Goal: Transaction & Acquisition: Book appointment/travel/reservation

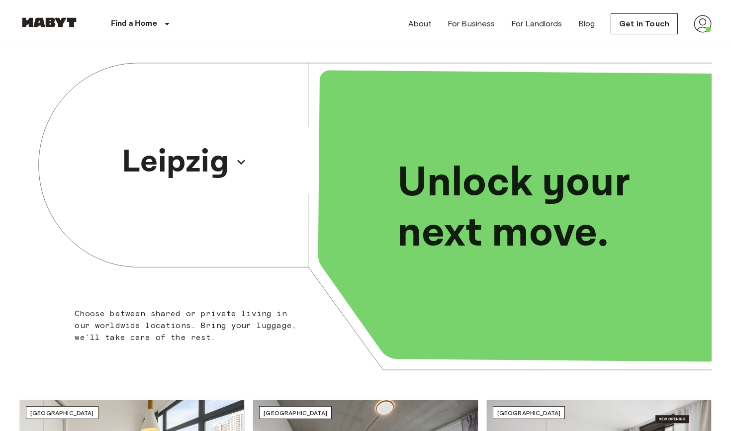
click at [704, 21] on img at bounding box center [703, 24] width 18 height 18
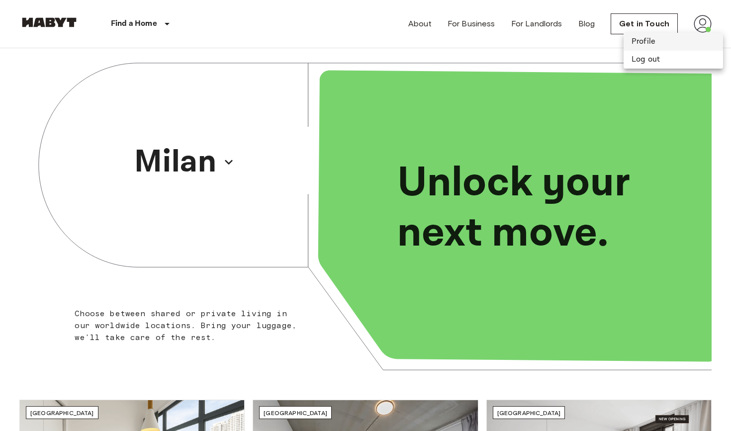
click at [633, 47] on li "Profile" at bounding box center [673, 42] width 99 height 18
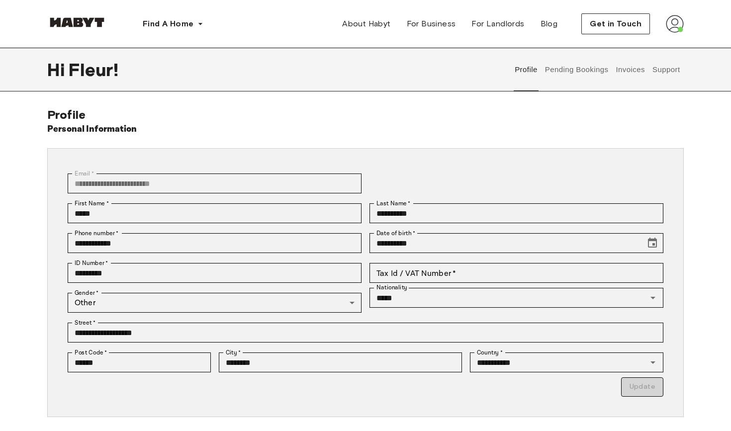
click at [650, 70] on div "Profile Pending Bookings Invoices Support" at bounding box center [597, 70] width 173 height 44
click at [668, 69] on button "Support" at bounding box center [666, 70] width 30 height 44
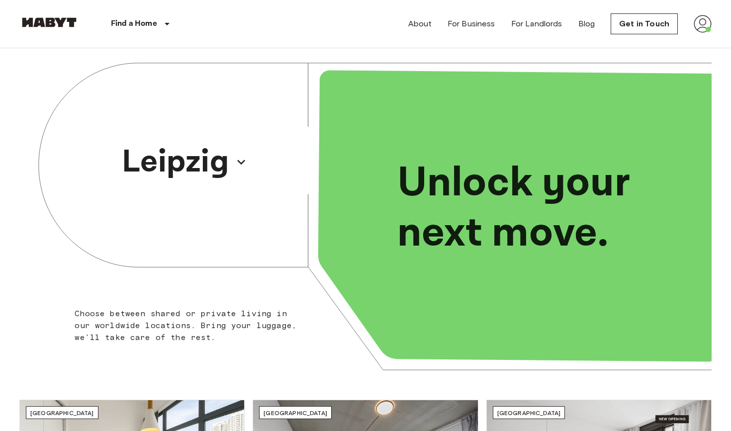
click at [365, 26] on img at bounding box center [703, 24] width 18 height 18
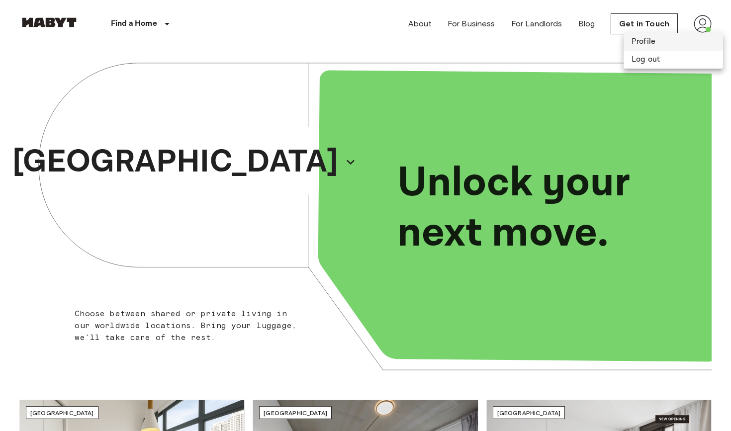
click at [365, 39] on li "Profile" at bounding box center [673, 42] width 99 height 18
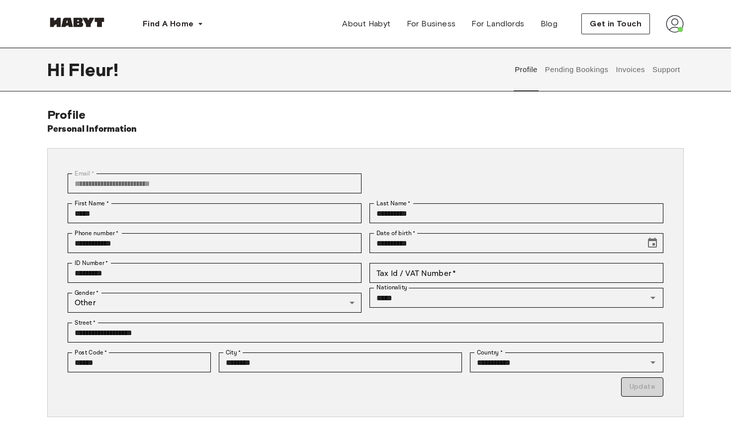
click at [575, 66] on button "Pending Bookings" at bounding box center [577, 70] width 66 height 44
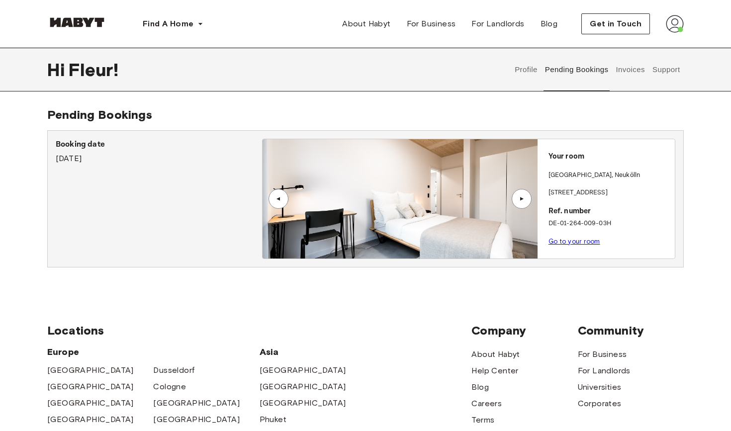
click at [357, 223] on img at bounding box center [400, 198] width 275 height 119
click at [518, 203] on div "▲" at bounding box center [522, 199] width 20 height 20
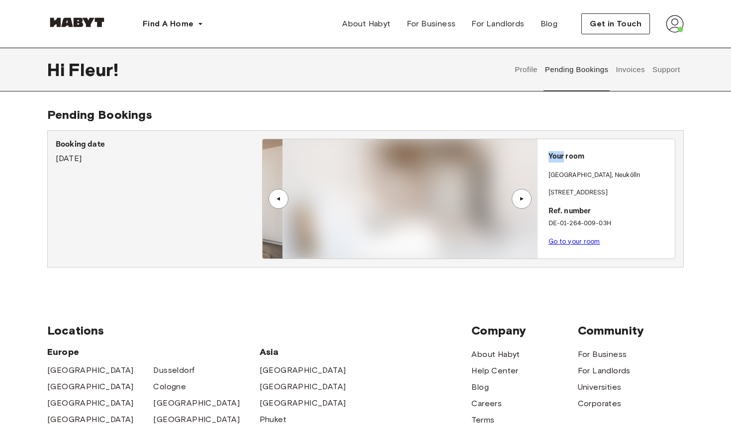
click at [518, 203] on div "▲" at bounding box center [522, 199] width 20 height 20
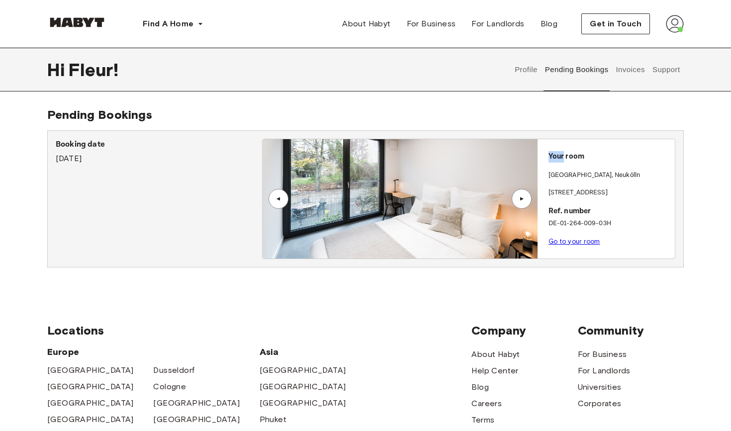
click at [518, 203] on div "▲" at bounding box center [522, 199] width 20 height 20
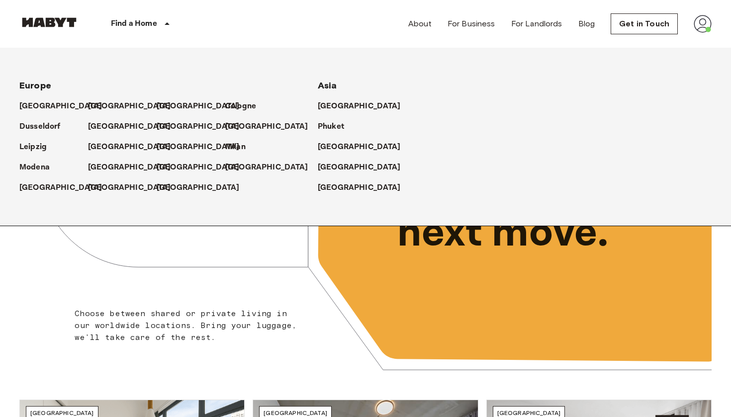
click at [146, 38] on div "Find a Home" at bounding box center [142, 24] width 126 height 48
click at [109, 104] on p "[GEOGRAPHIC_DATA]" at bounding box center [131, 106] width 83 height 12
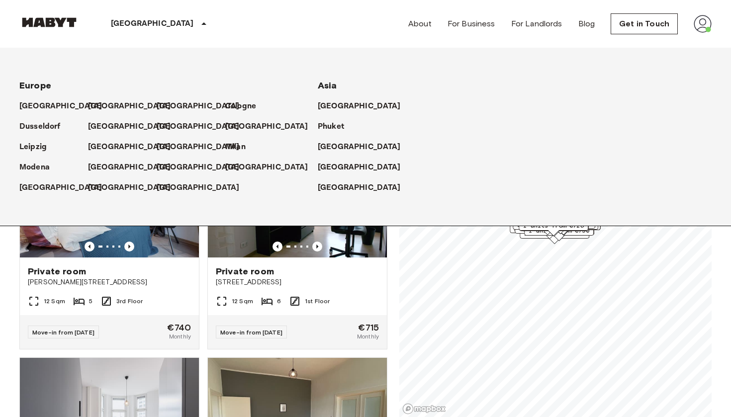
click at [390, 318] on div "Private rooms and apartments for rent in Berlin Move-in date ​ Move-in date Typ…" at bounding box center [365, 232] width 692 height 369
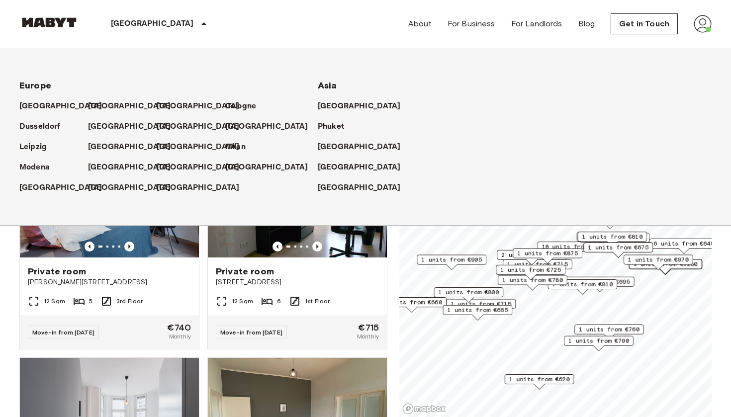
click at [188, 21] on div "Berlin Europe Amsterdam Berlin Brussels Cologne Dusseldorf Frankfurt Graz Hambu…" at bounding box center [365, 24] width 692 height 48
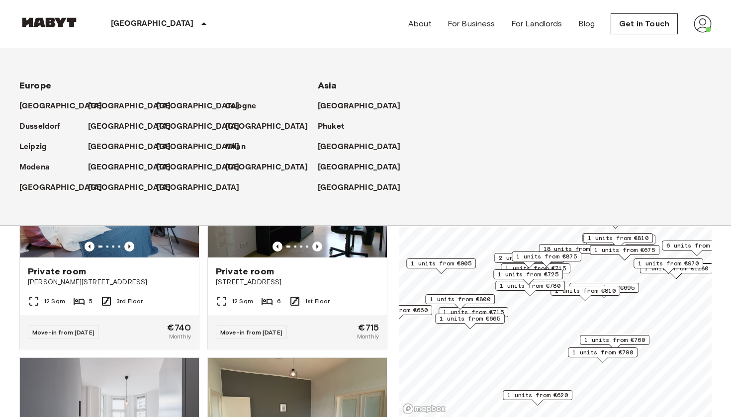
click at [131, 21] on p "[GEOGRAPHIC_DATA]" at bounding box center [152, 24] width 83 height 12
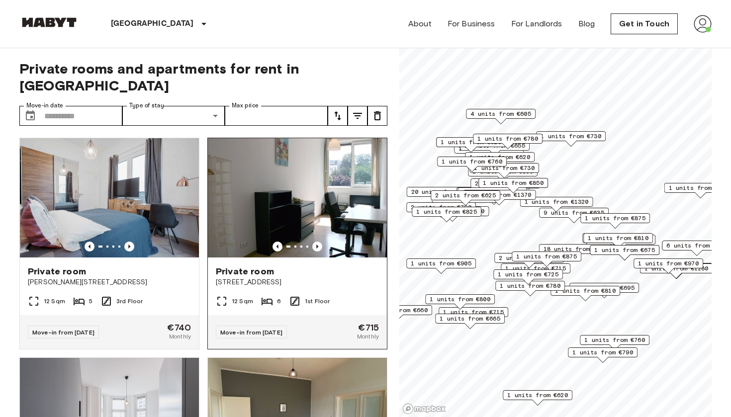
scroll to position [2, 0]
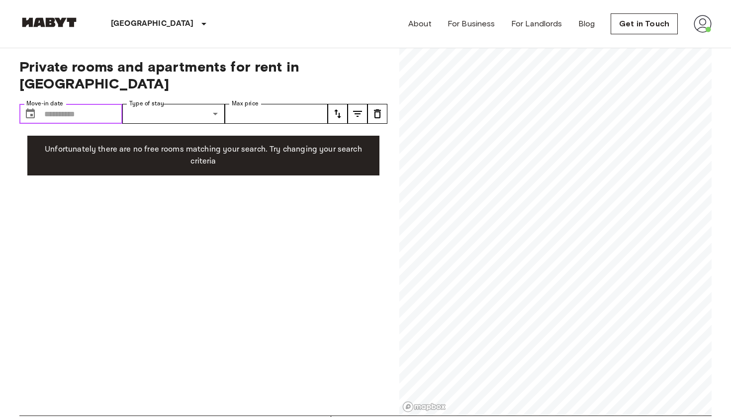
click at [85, 104] on input "Move-in date" at bounding box center [83, 114] width 78 height 20
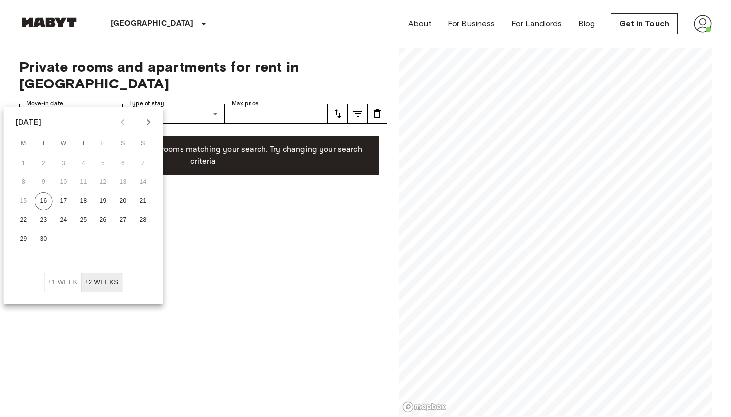
click at [149, 124] on icon "Next month" at bounding box center [149, 122] width 12 height 12
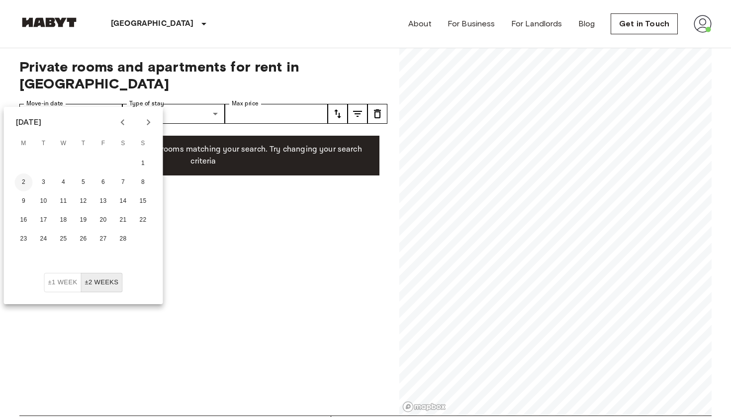
click at [23, 175] on button "2" at bounding box center [24, 183] width 18 height 18
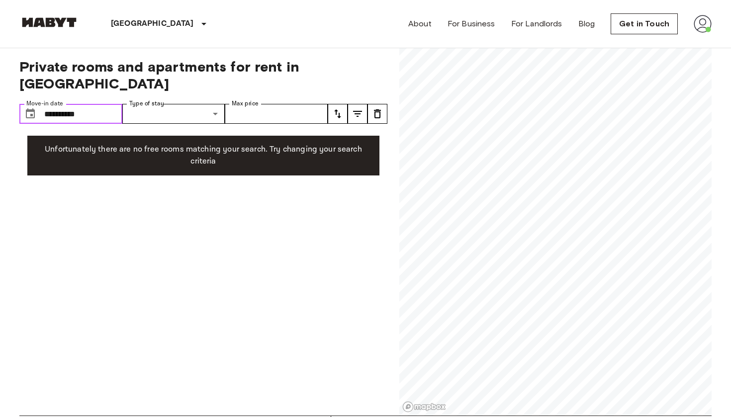
click at [106, 104] on input "**********" at bounding box center [83, 114] width 78 height 20
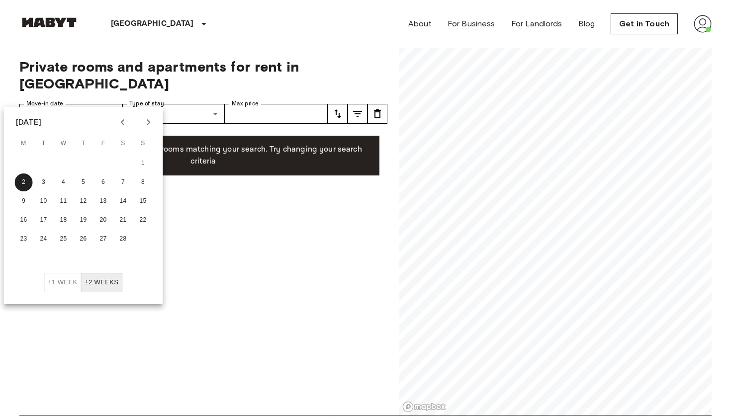
click at [242, 228] on div "**********" at bounding box center [203, 230] width 368 height 369
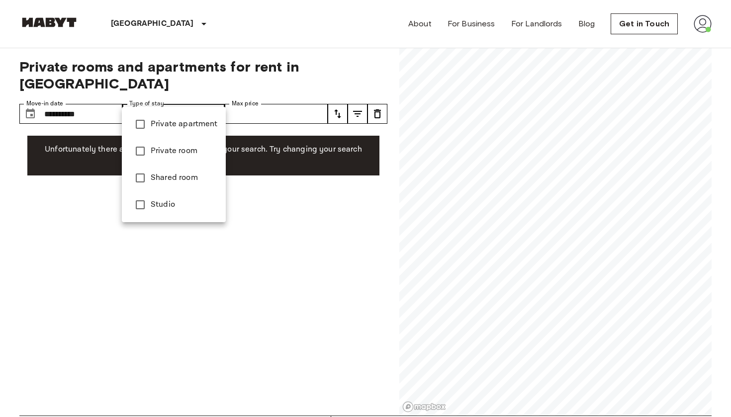
click at [260, 92] on div at bounding box center [365, 208] width 731 height 417
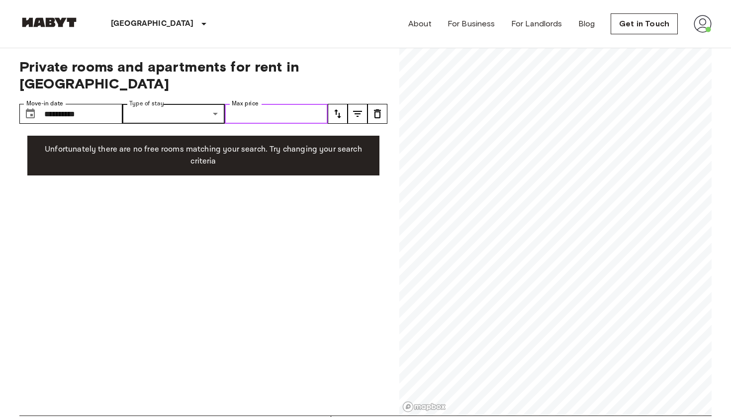
click at [265, 104] on input "Max price" at bounding box center [276, 114] width 103 height 20
click at [267, 104] on input "Max price" at bounding box center [276, 114] width 103 height 20
click at [283, 144] on p "Unfortunately there are no free rooms matching your search. Try changing your s…" at bounding box center [203, 156] width 336 height 24
click at [278, 195] on div "**********" at bounding box center [203, 230] width 368 height 369
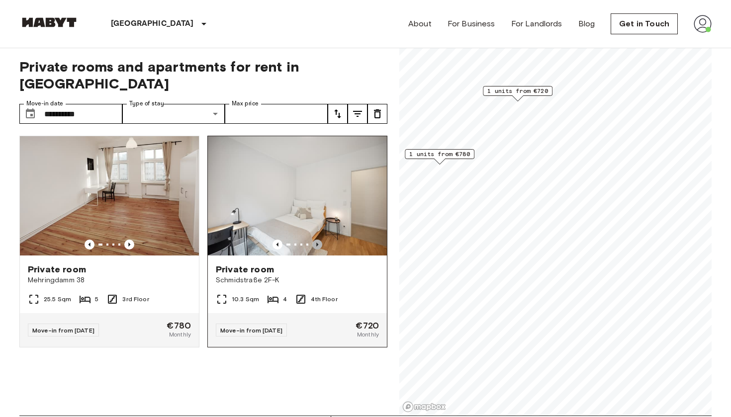
click at [319, 240] on icon "Previous image" at bounding box center [317, 245] width 10 height 10
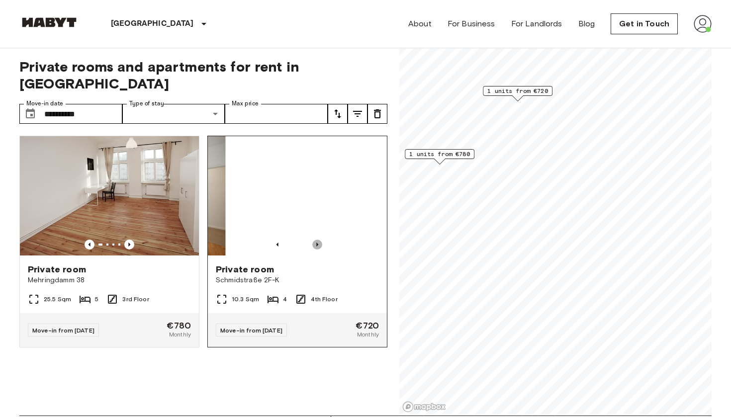
click at [319, 240] on icon "Previous image" at bounding box center [317, 245] width 10 height 10
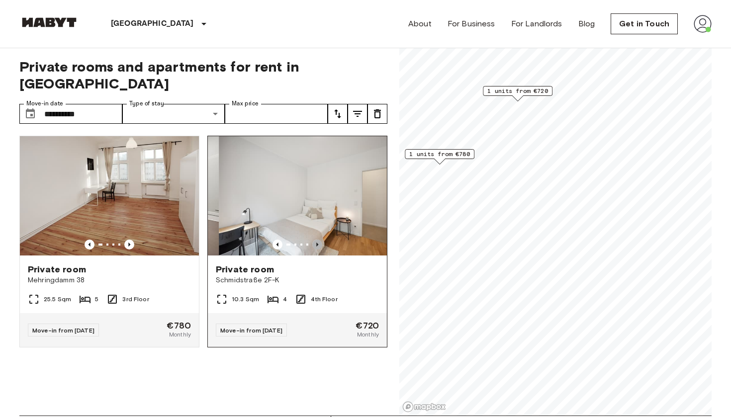
click at [319, 240] on icon "Previous image" at bounding box center [317, 245] width 10 height 10
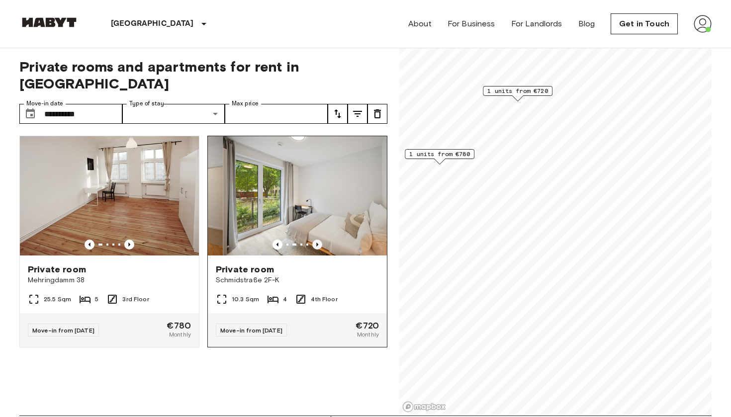
click at [319, 240] on icon "Previous image" at bounding box center [317, 245] width 10 height 10
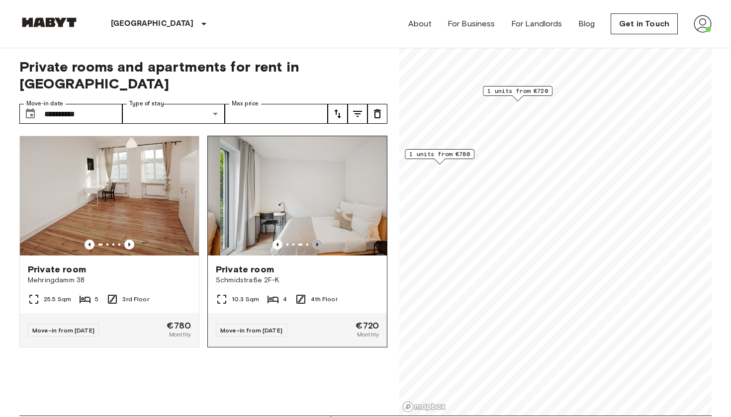
click at [319, 240] on icon "Previous image" at bounding box center [317, 245] width 10 height 10
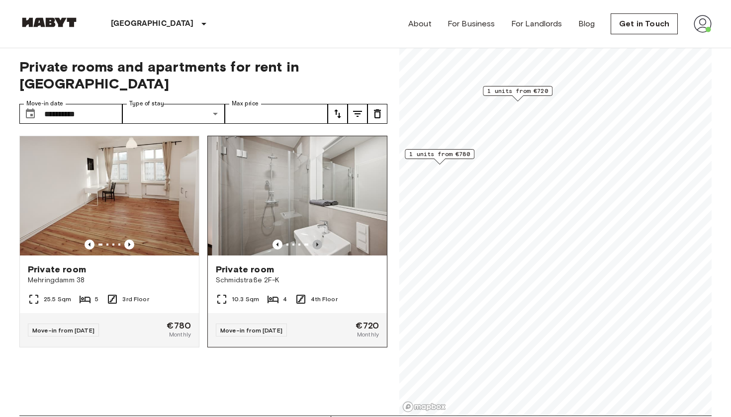
click at [319, 240] on icon "Previous image" at bounding box center [317, 245] width 10 height 10
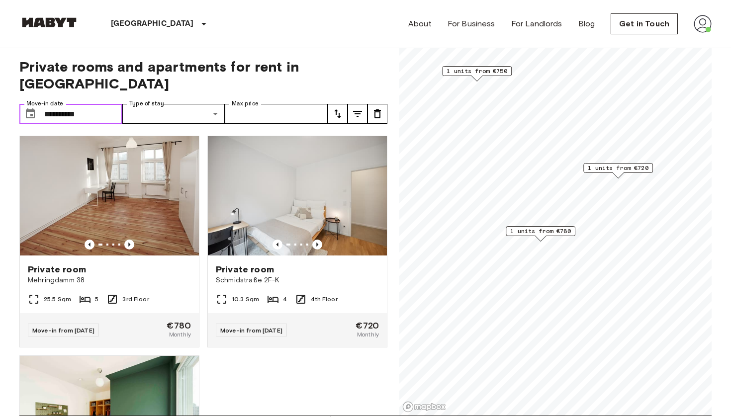
click at [77, 104] on input "**********" at bounding box center [83, 114] width 78 height 20
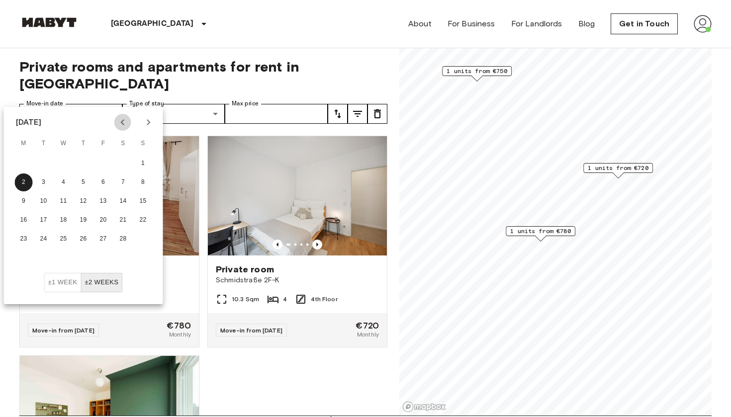
click at [123, 121] on icon "Previous month" at bounding box center [123, 122] width 12 height 12
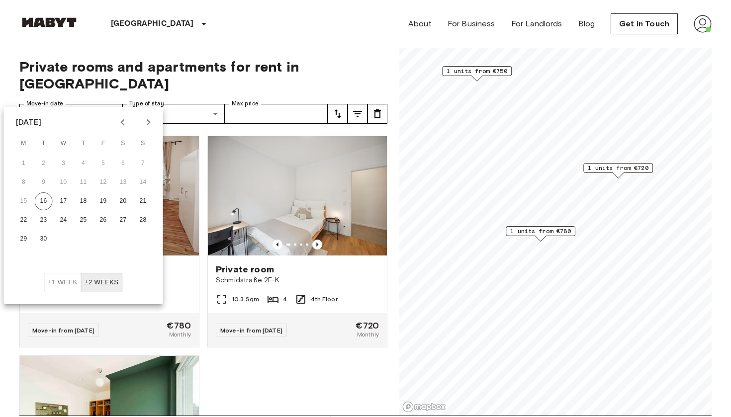
click at [123, 121] on icon "Previous month" at bounding box center [123, 122] width 12 height 12
click at [149, 124] on icon "Next month" at bounding box center [148, 122] width 3 height 6
click at [148, 122] on icon "Next month" at bounding box center [149, 122] width 12 height 12
click at [65, 159] on button "1" at bounding box center [64, 164] width 18 height 18
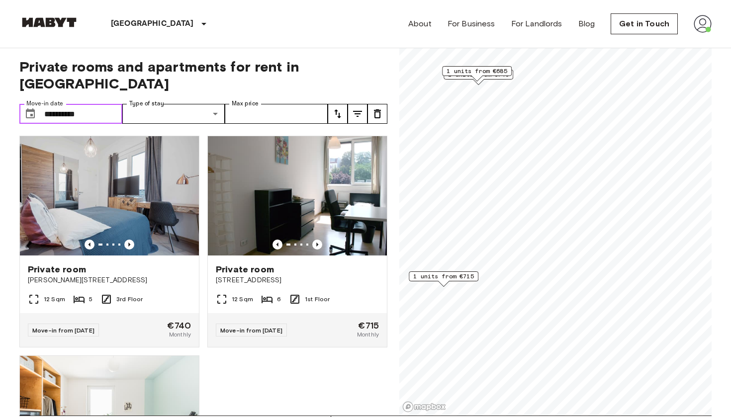
click at [92, 104] on input "**********" at bounding box center [83, 114] width 78 height 20
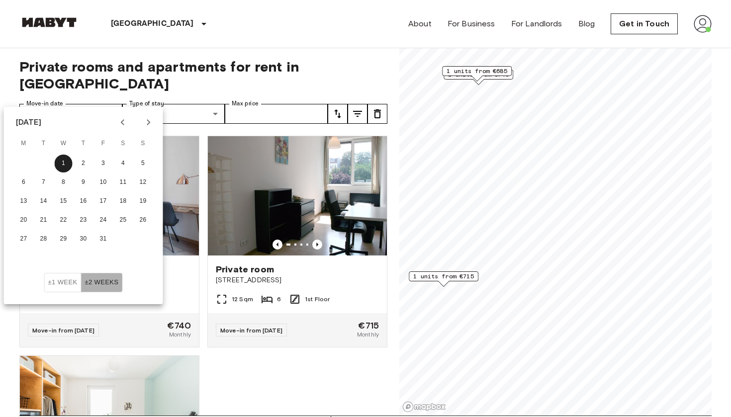
click at [95, 279] on button "±2 weeks" at bounding box center [102, 282] width 42 height 19
click at [115, 120] on button "Previous month" at bounding box center [122, 122] width 17 height 17
click at [42, 206] on button "16" at bounding box center [44, 201] width 18 height 18
type input "**********"
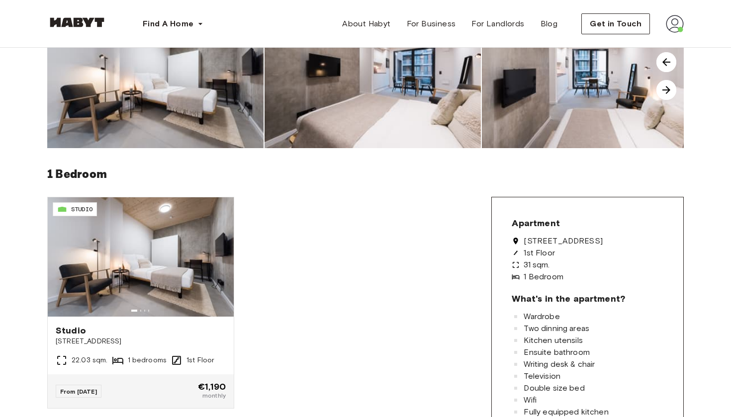
scroll to position [123, 0]
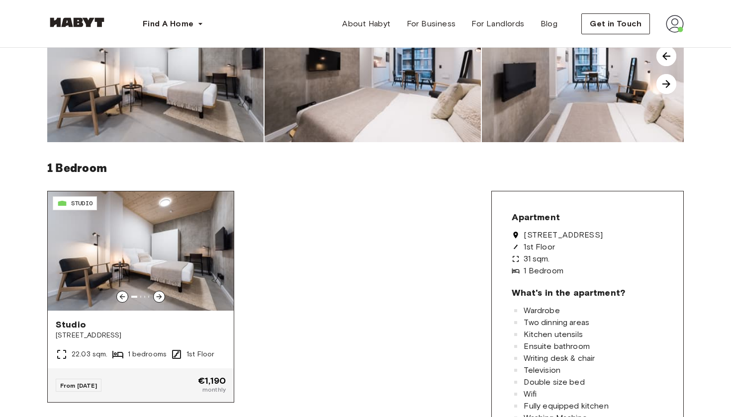
click at [146, 275] on img at bounding box center [141, 250] width 186 height 119
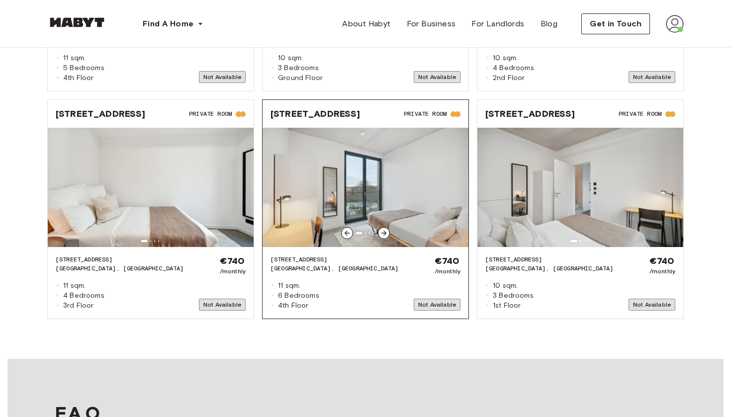
scroll to position [1366, 0]
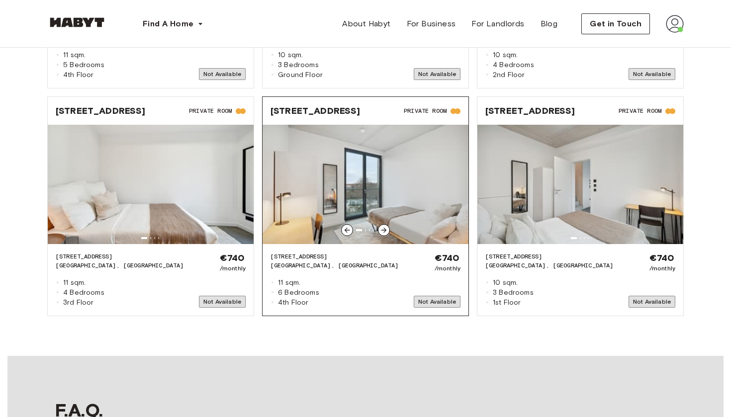
click at [380, 204] on img at bounding box center [366, 184] width 206 height 119
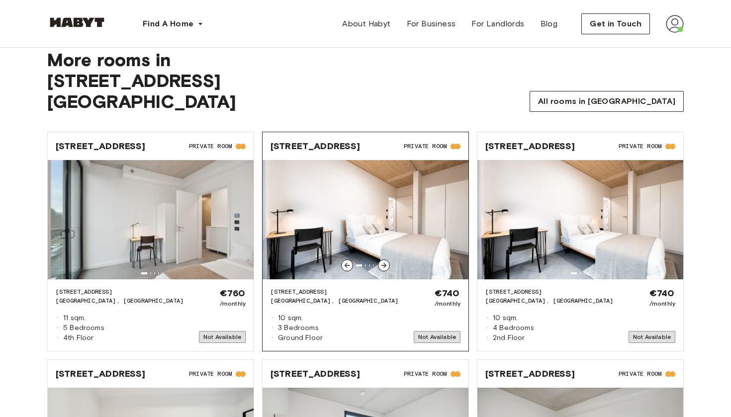
scroll to position [1103, 0]
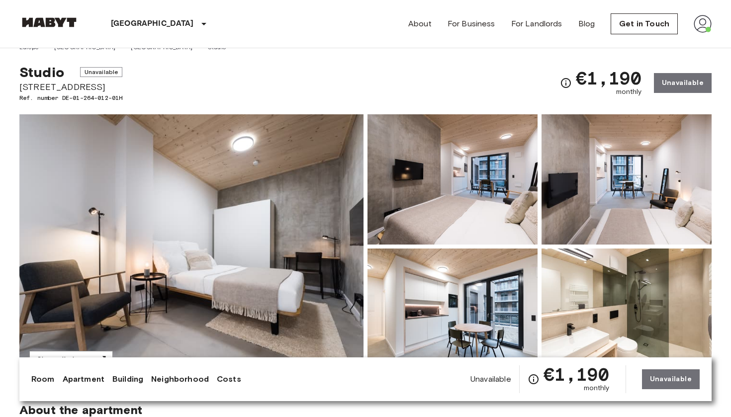
scroll to position [14, 0]
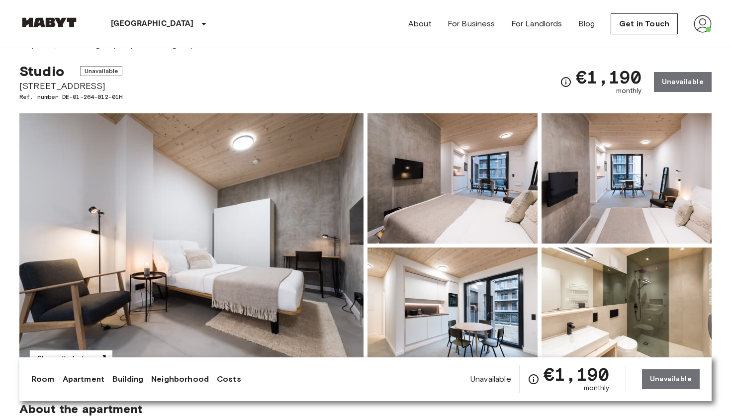
click at [236, 243] on img at bounding box center [191, 245] width 344 height 265
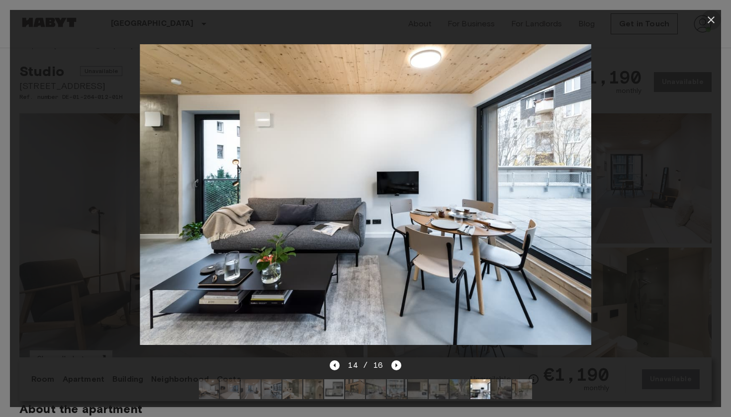
click at [708, 22] on icon "button" at bounding box center [711, 20] width 12 height 12
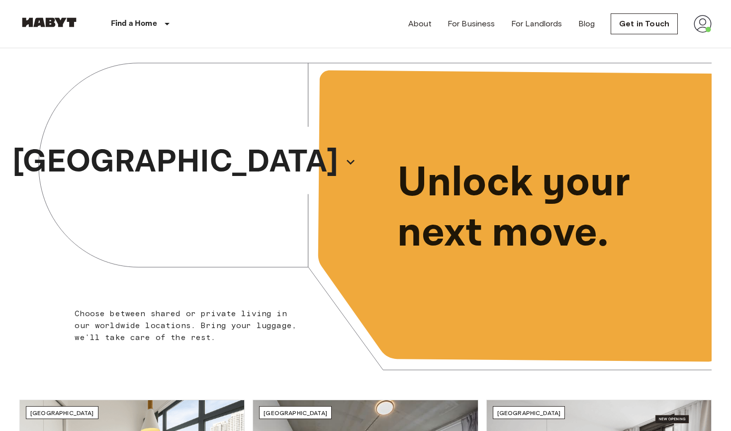
drag, startPoint x: 478, startPoint y: 6, endPoint x: 701, endPoint y: 29, distance: 224.0
click at [701, 29] on img at bounding box center [703, 24] width 18 height 18
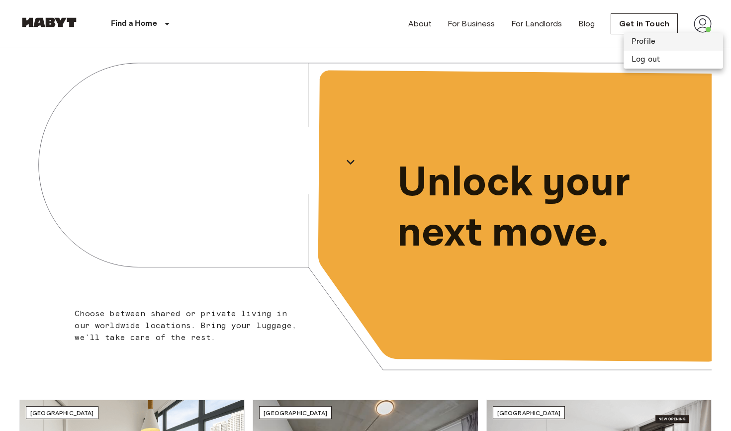
click at [664, 43] on li "Profile" at bounding box center [673, 42] width 99 height 18
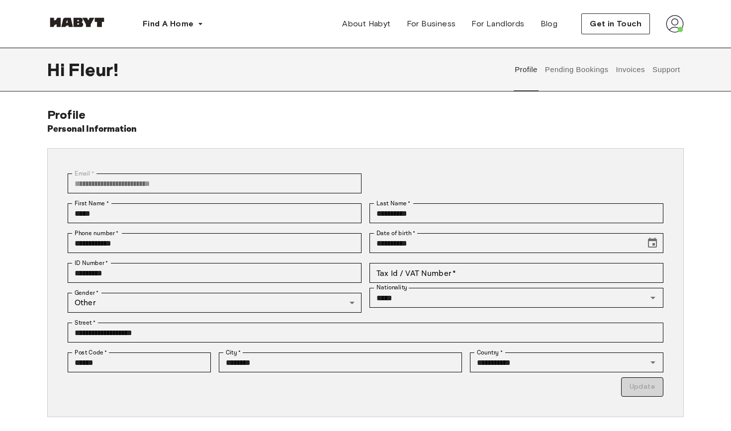
click at [586, 74] on button "Pending Bookings" at bounding box center [577, 70] width 66 height 44
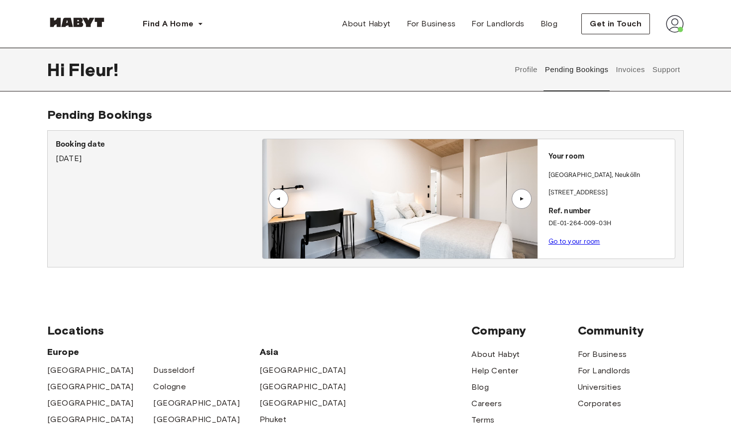
click at [624, 77] on button "Invoices" at bounding box center [630, 70] width 31 height 44
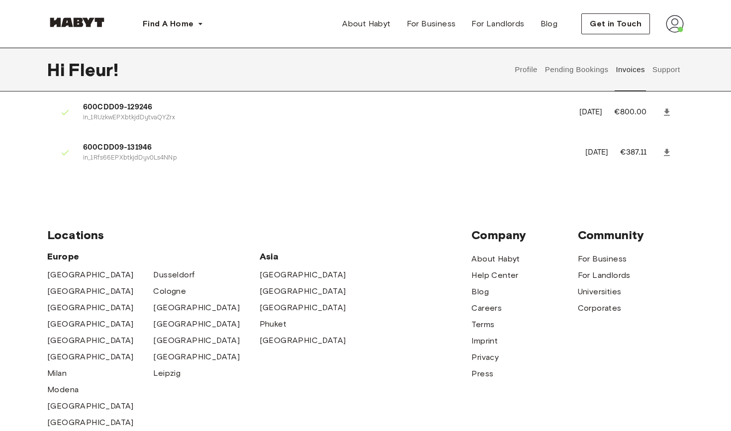
scroll to position [242, 0]
